Goal: Book appointment/travel/reservation

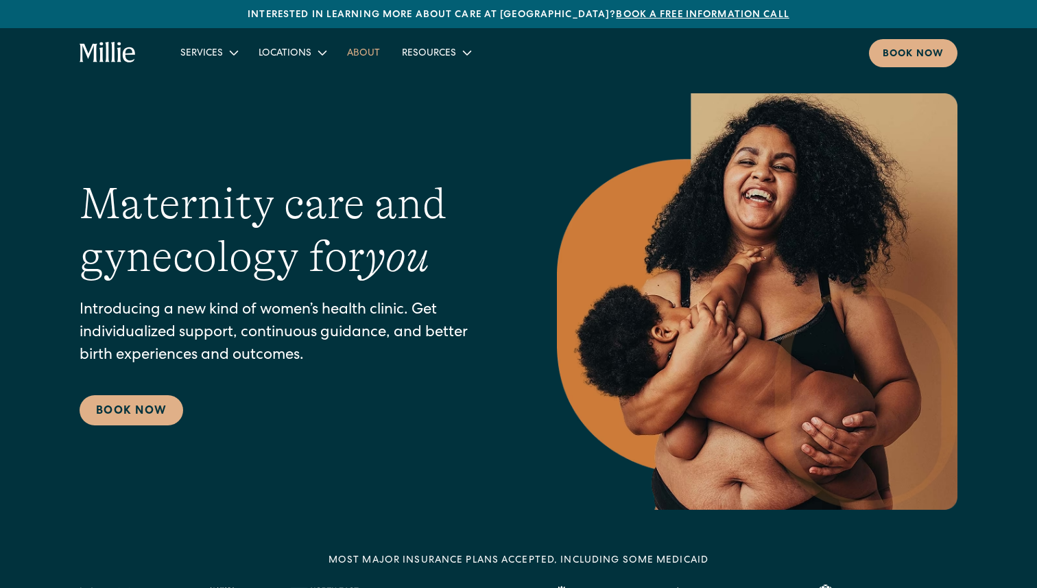
click at [360, 51] on link "About" at bounding box center [363, 52] width 55 height 23
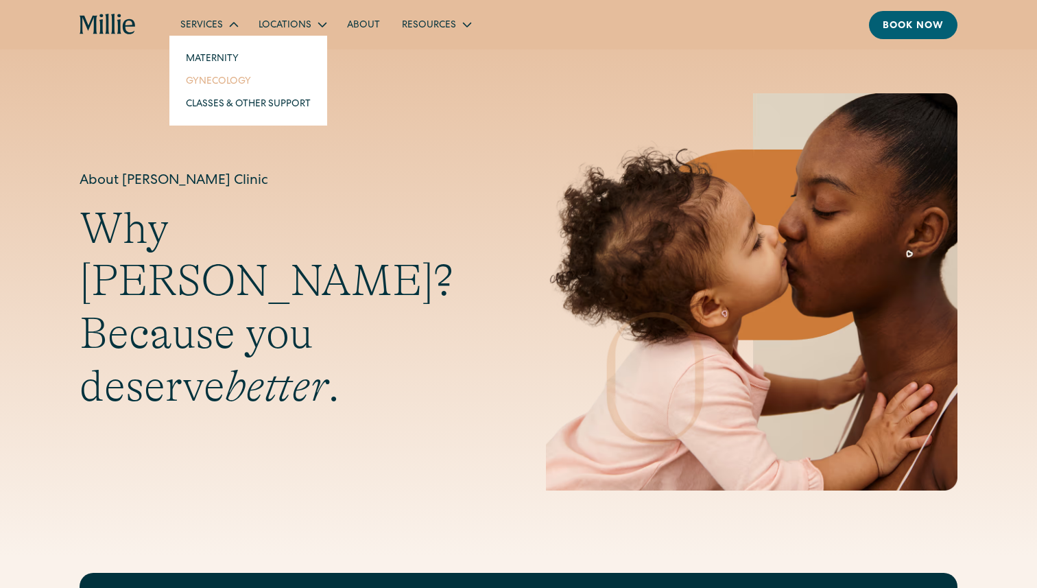
click at [211, 80] on link "Gynecology" at bounding box center [248, 80] width 147 height 23
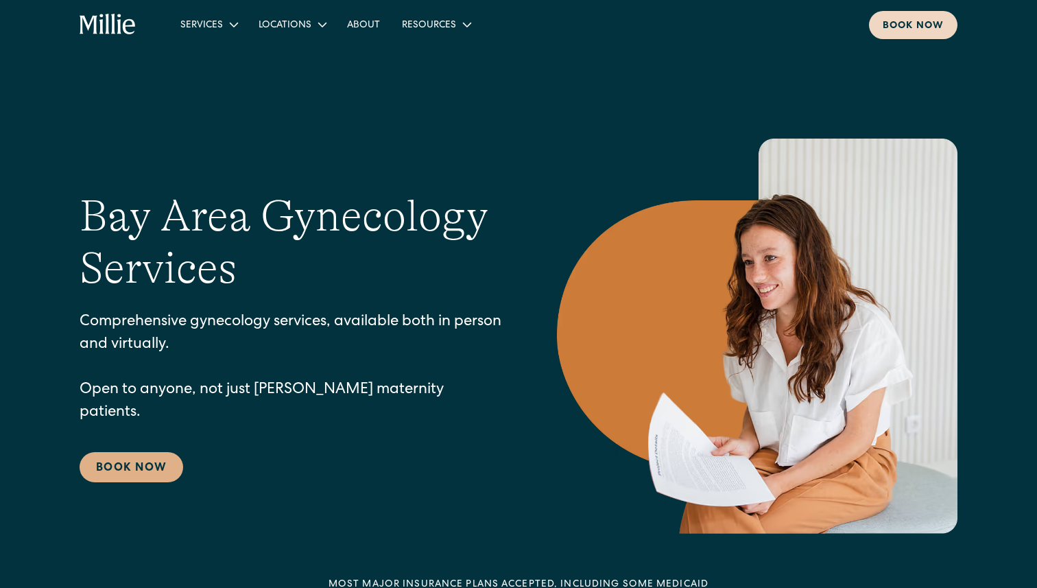
click at [911, 25] on div "Book now" at bounding box center [913, 26] width 61 height 14
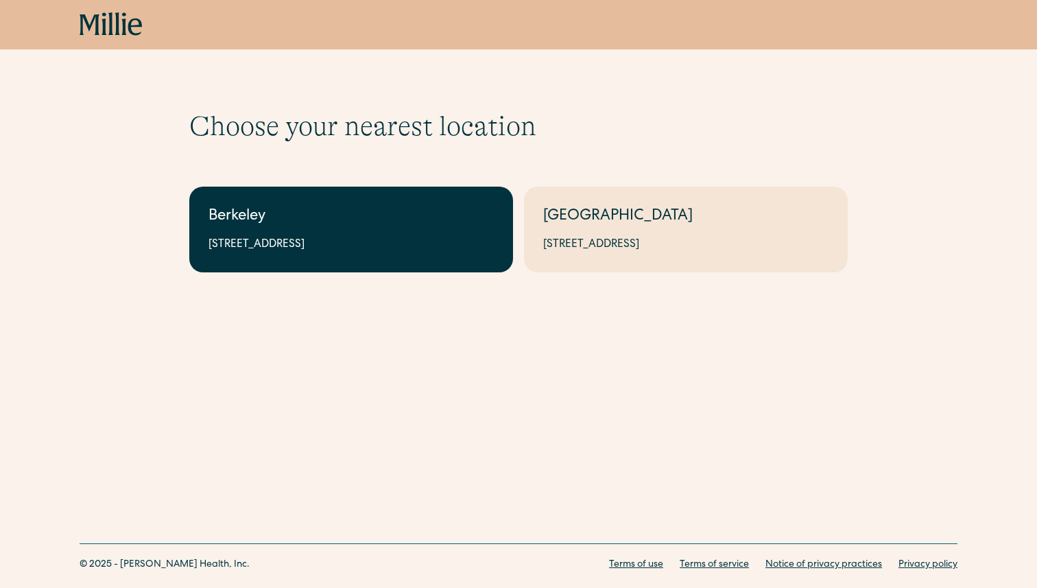
click at [365, 212] on div "Berkeley" at bounding box center [350, 217] width 285 height 23
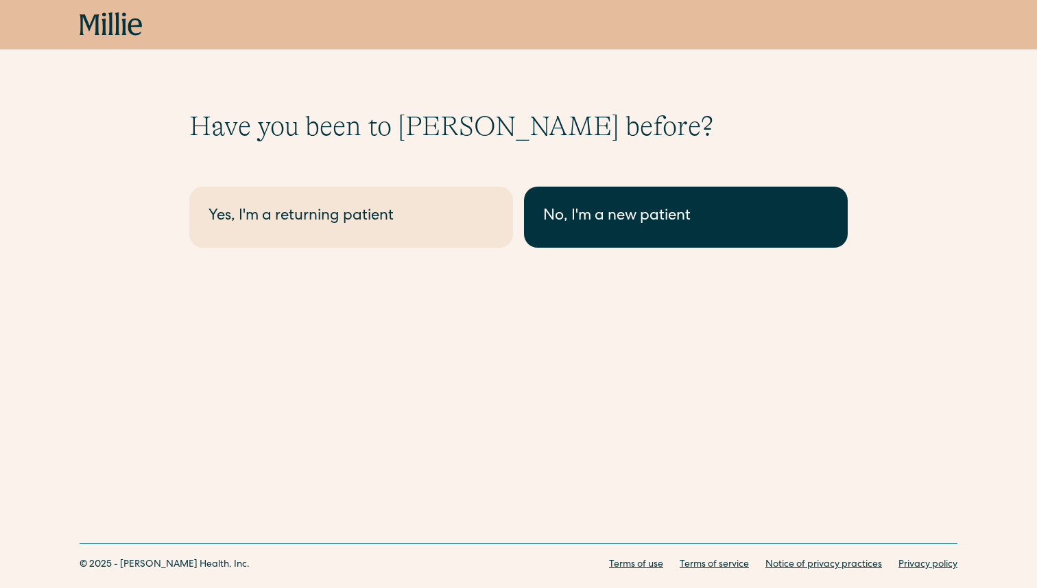
click at [606, 235] on link "No, I'm a new patient" at bounding box center [686, 217] width 324 height 61
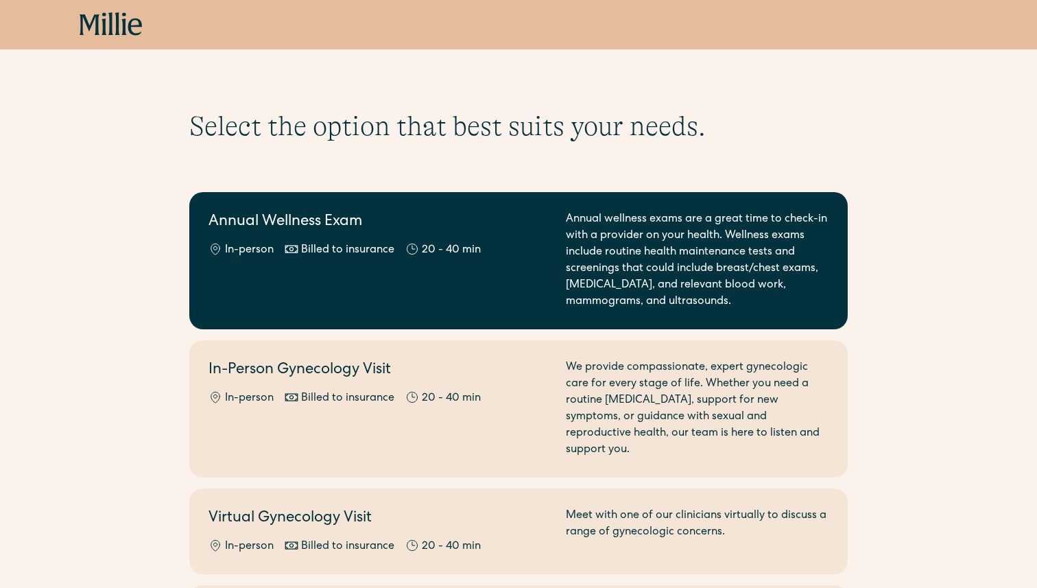
click at [690, 224] on div "Annual wellness exams are a great time to check-in with a provider on your heal…" at bounding box center [697, 260] width 263 height 99
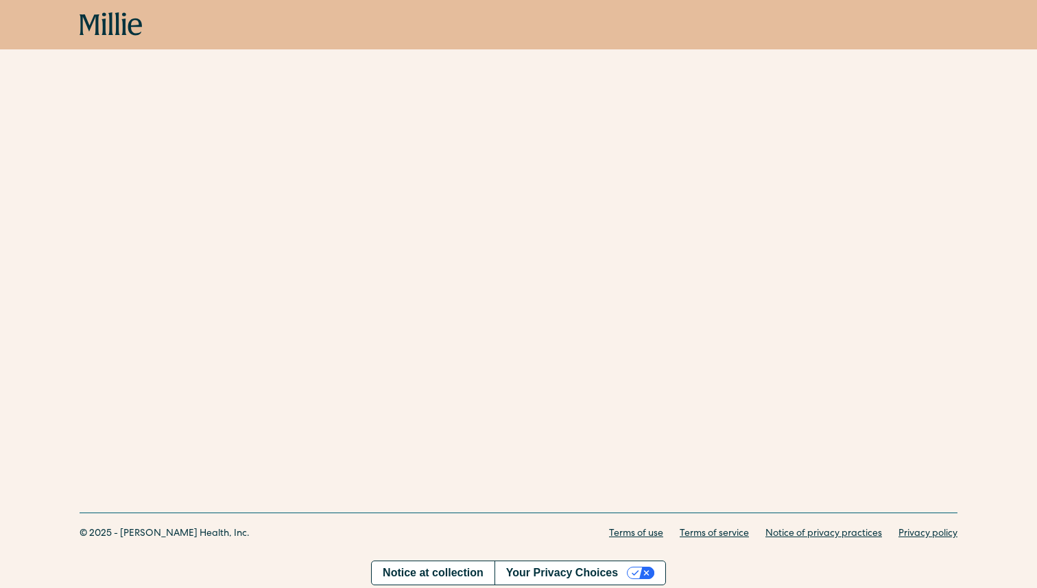
scroll to position [277, 0]
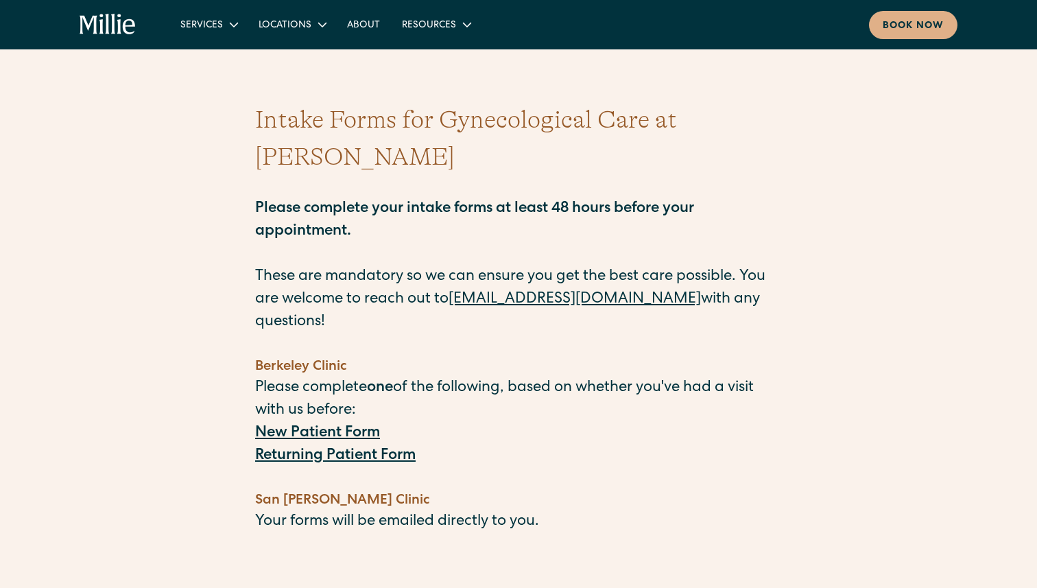
click at [352, 426] on strong "New Patient Form" at bounding box center [317, 433] width 125 height 15
click at [94, 19] on icon "home" at bounding box center [89, 25] width 18 height 19
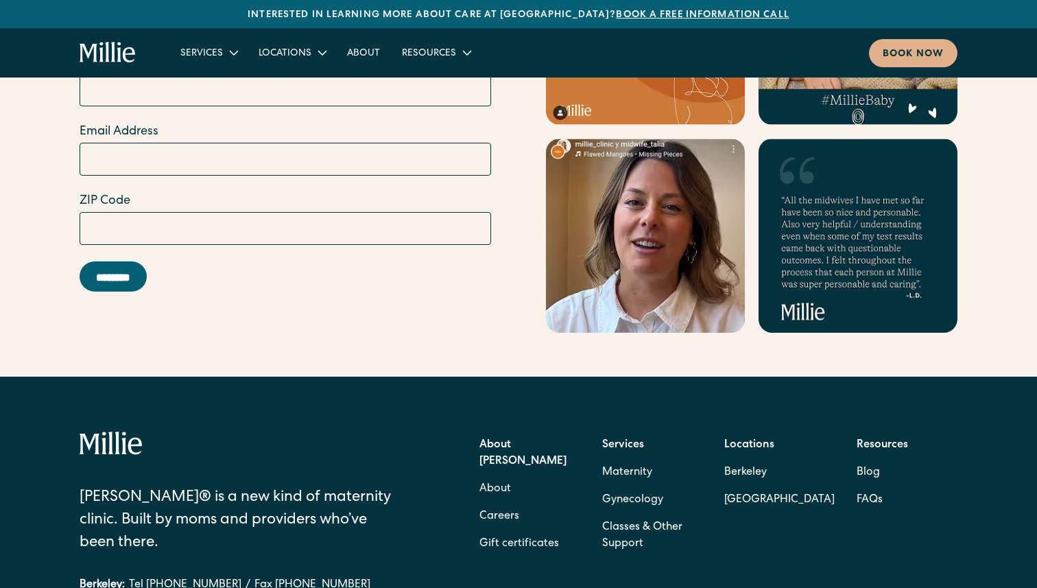
scroll to position [5575, 0]
